Goal: Task Accomplishment & Management: Manage account settings

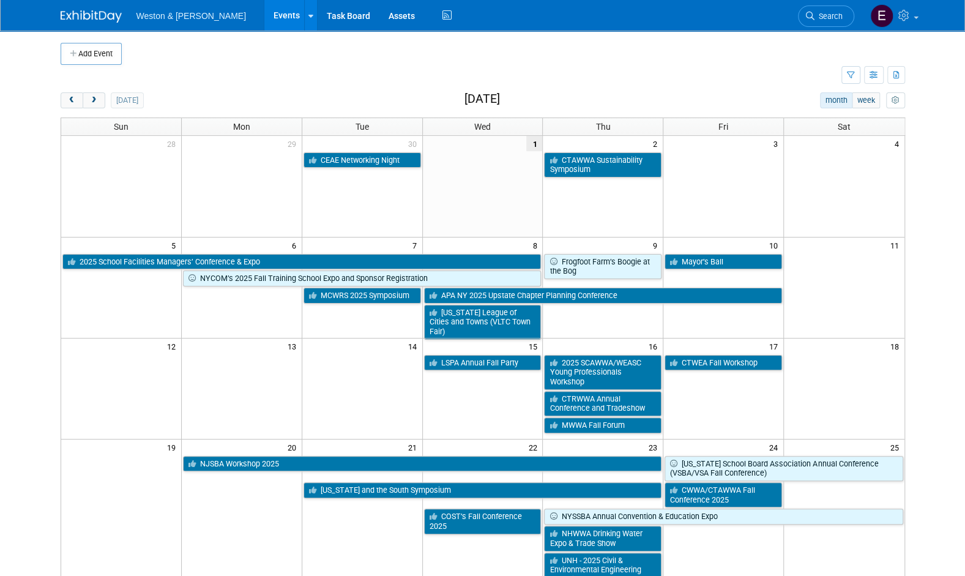
click at [264, 20] on link "Events" at bounding box center [286, 15] width 45 height 31
click at [869, 97] on button "week" at bounding box center [866, 100] width 28 height 16
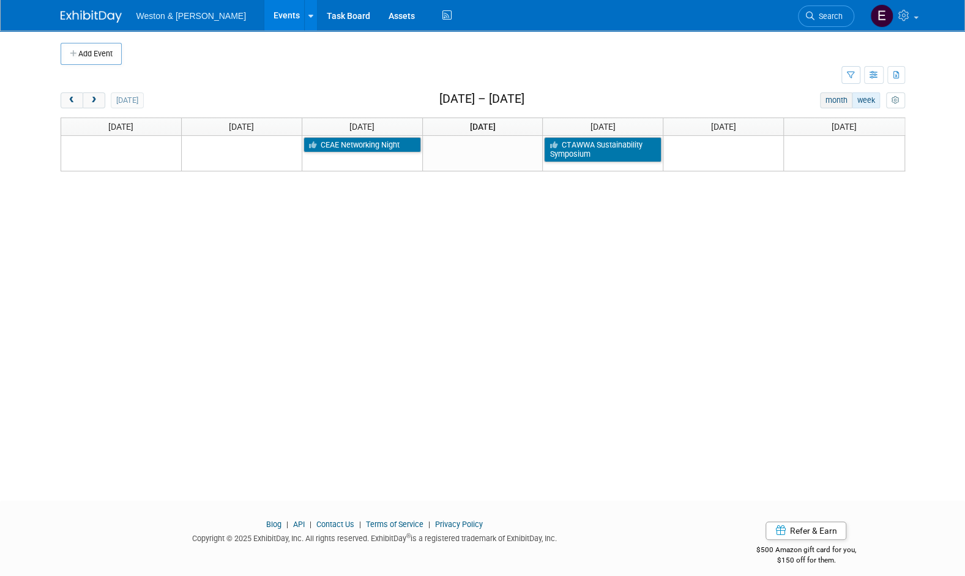
click at [843, 99] on button "month" at bounding box center [836, 100] width 32 height 16
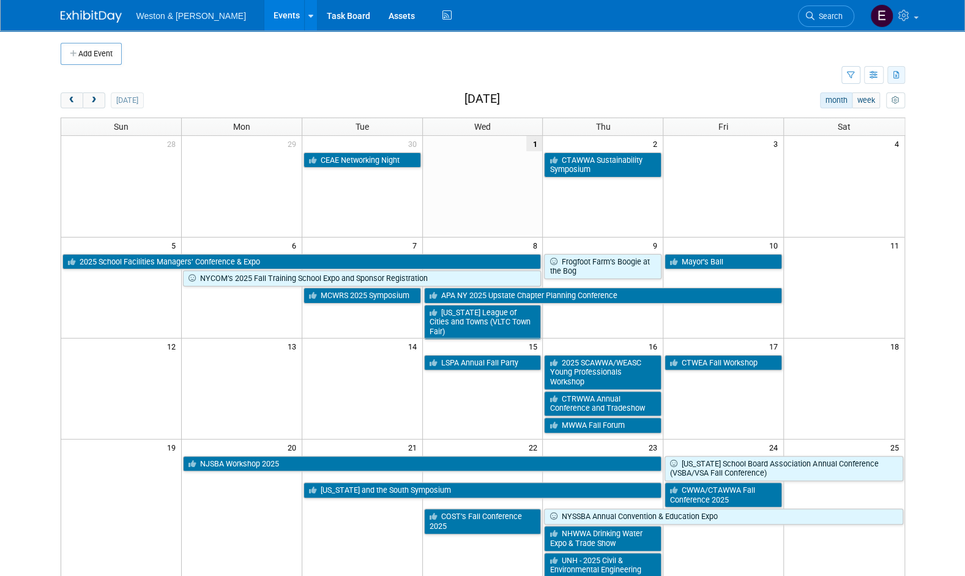
click at [892, 78] on button "button" at bounding box center [896, 75] width 18 height 18
click at [930, 136] on body "Weston & Sampson Events Add Event Bulk Upload Events Shareable Event Boards Rec…" at bounding box center [482, 288] width 965 height 576
click at [894, 77] on icon "button" at bounding box center [897, 76] width 7 height 8
click at [927, 133] on body "Weston & Sampson Events Add Event Bulk Upload Events Shareable Event Boards Rec…" at bounding box center [482, 288] width 965 height 576
click at [857, 79] on button "button" at bounding box center [851, 75] width 19 height 18
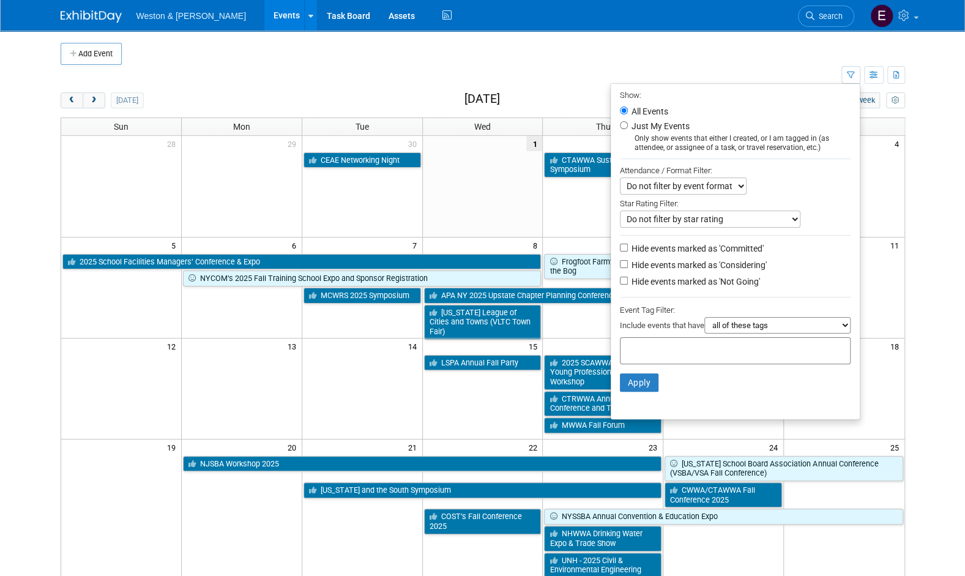
click at [676, 191] on select "Do not filter by event format Only show In-Person events Only show Virtual even…" at bounding box center [683, 185] width 127 height 17
click at [809, 173] on div "Attendance / Format Filter:" at bounding box center [735, 170] width 231 height 14
click at [771, 35] on div "Add Event" at bounding box center [483, 48] width 845 height 34
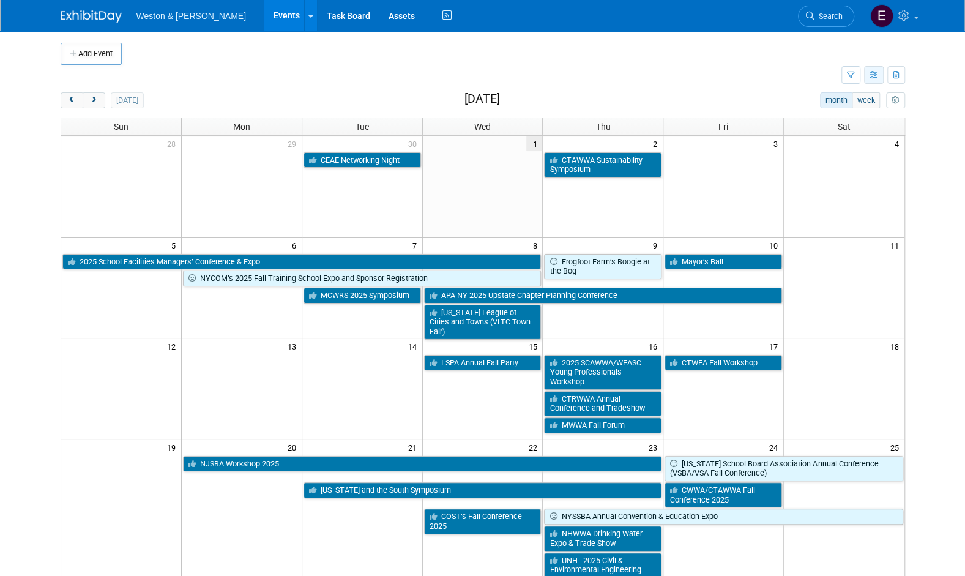
click at [868, 73] on button "button" at bounding box center [874, 75] width 20 height 18
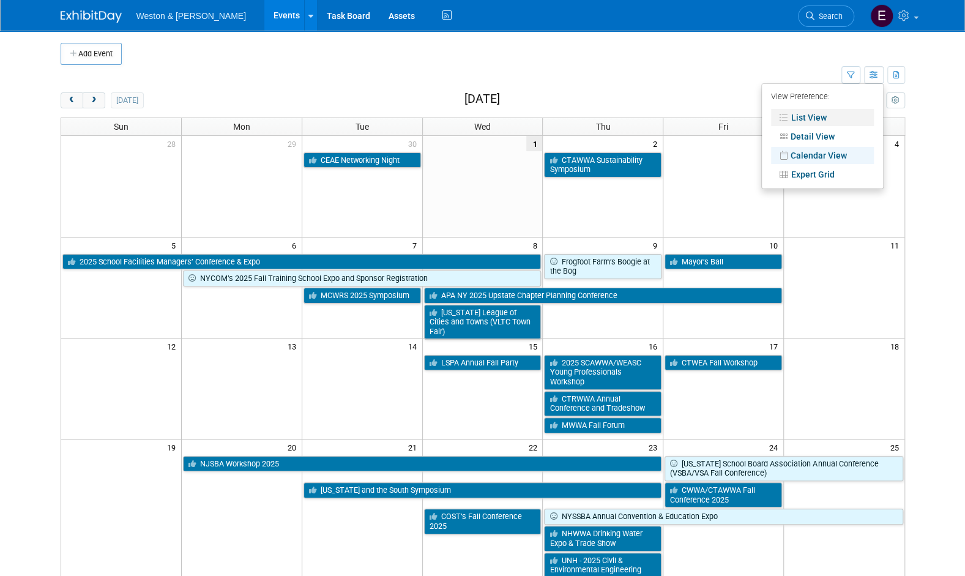
click at [843, 118] on link "List View" at bounding box center [822, 117] width 103 height 17
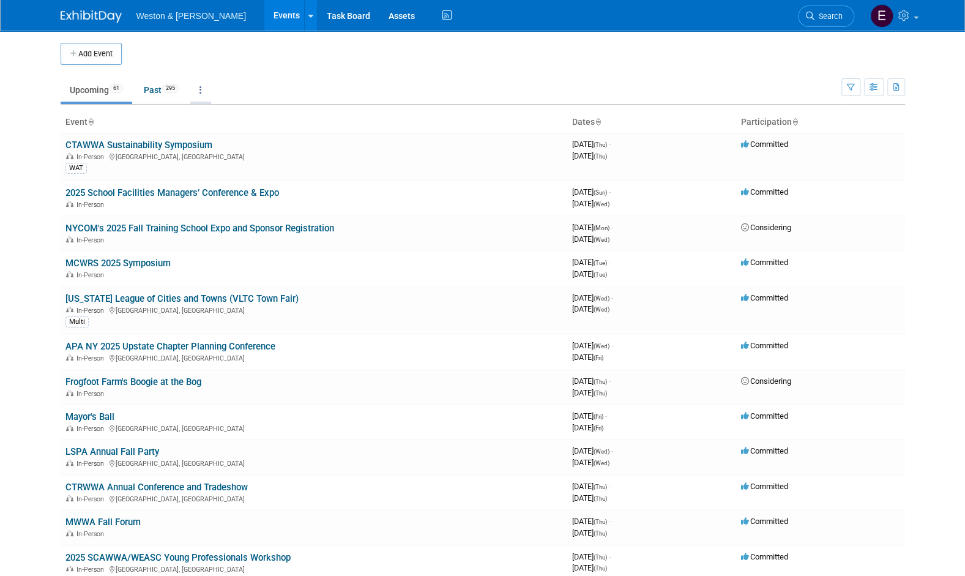
click at [208, 82] on link at bounding box center [200, 89] width 21 height 23
click at [217, 113] on link "All Events 356 Past and Upcoming" at bounding box center [238, 118] width 97 height 27
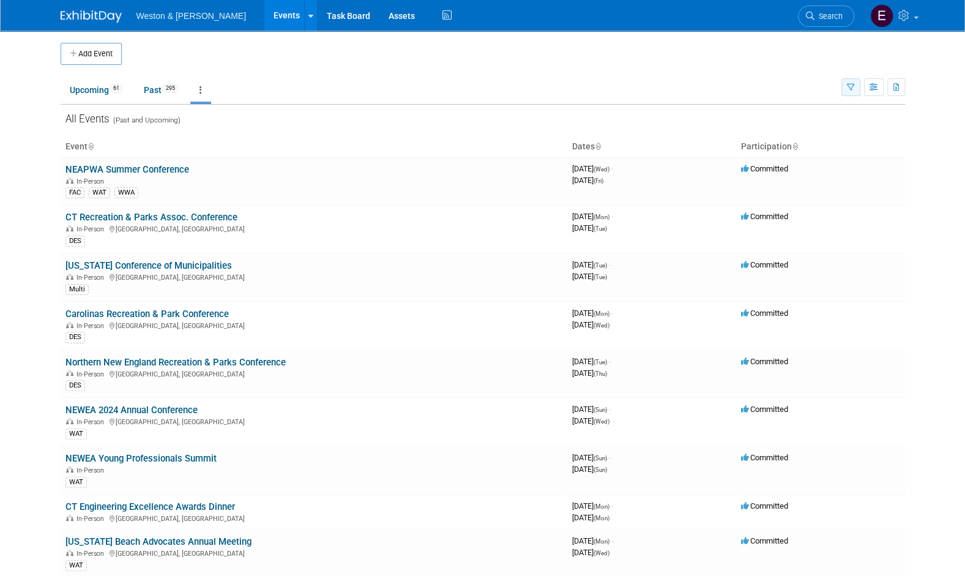
click at [845, 89] on button "button" at bounding box center [851, 87] width 19 height 18
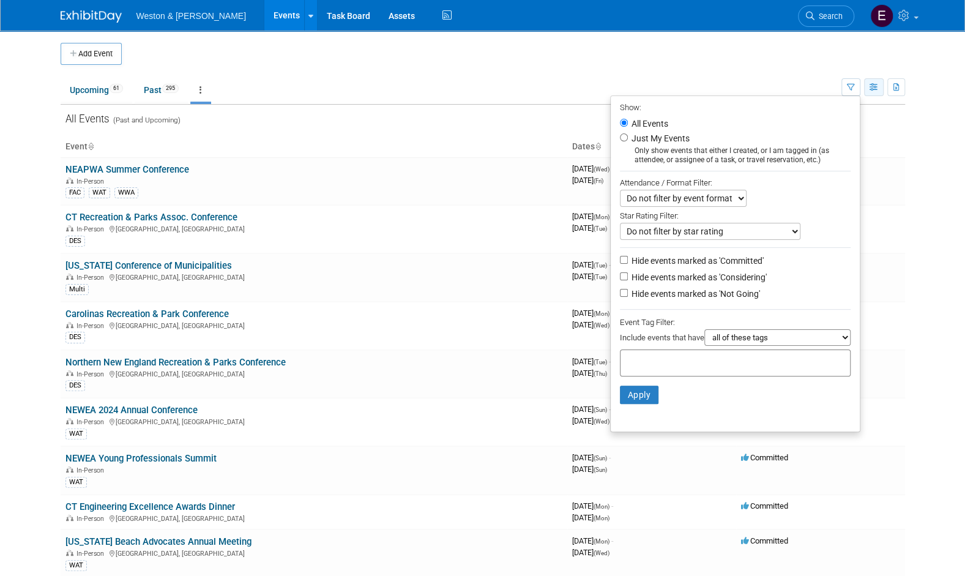
click at [875, 84] on icon "button" at bounding box center [874, 88] width 9 height 8
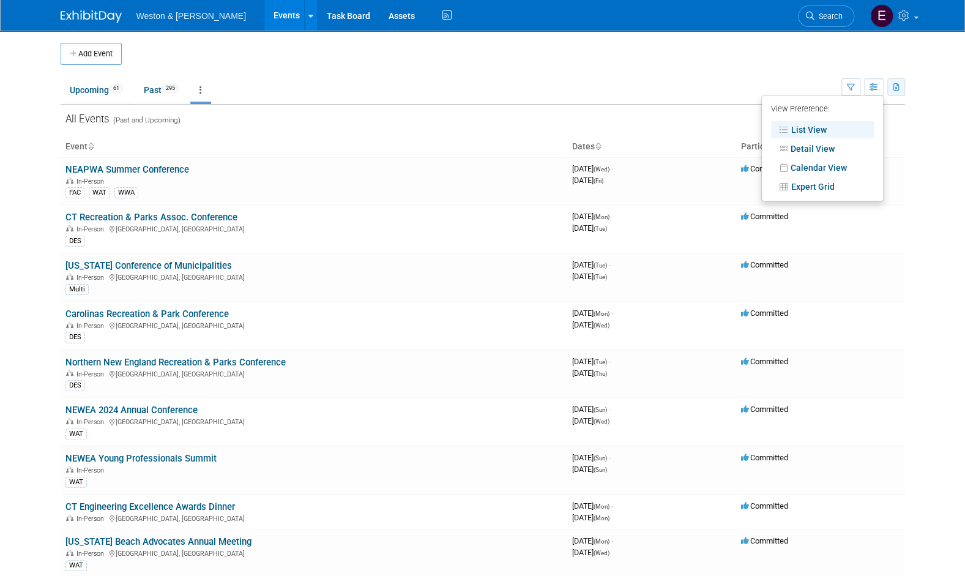
click at [894, 88] on icon "button" at bounding box center [897, 88] width 7 height 8
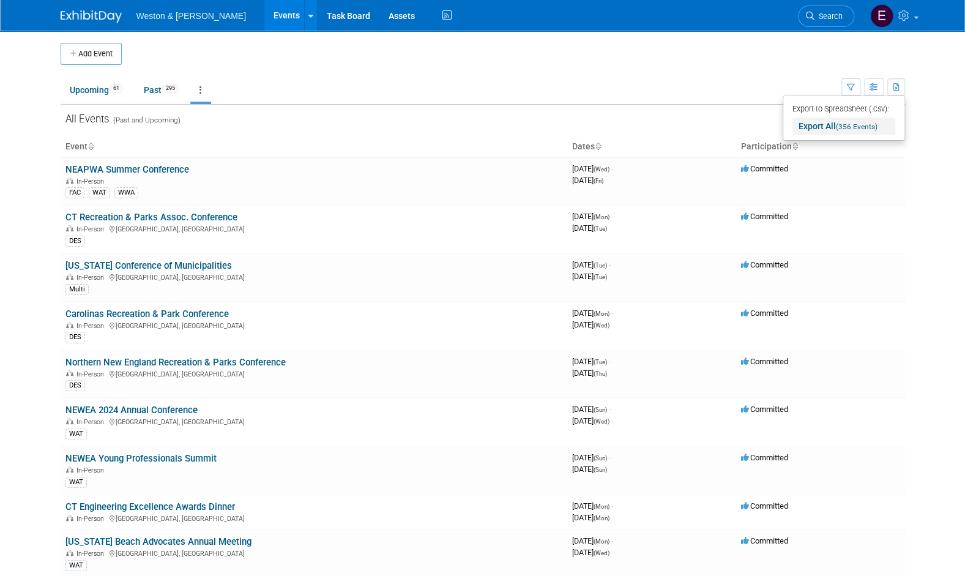
click at [826, 122] on link "Export All (356 Events)" at bounding box center [844, 126] width 103 height 17
